Goal: Task Accomplishment & Management: Complete application form

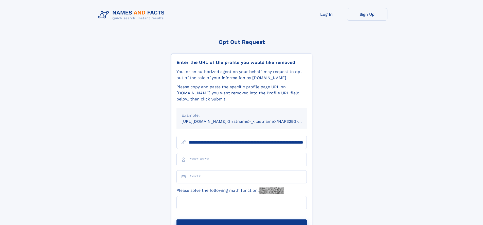
scroll to position [0, 59]
type input "**********"
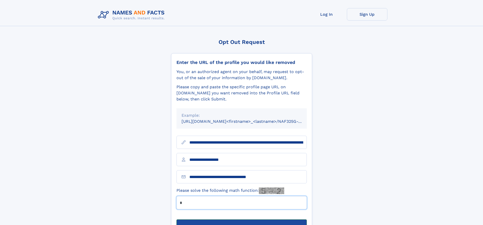
type input "*"
click at [241, 219] on button "Submit Opt Out Request" at bounding box center [241, 227] width 130 height 16
